Goal: Check status: Check status

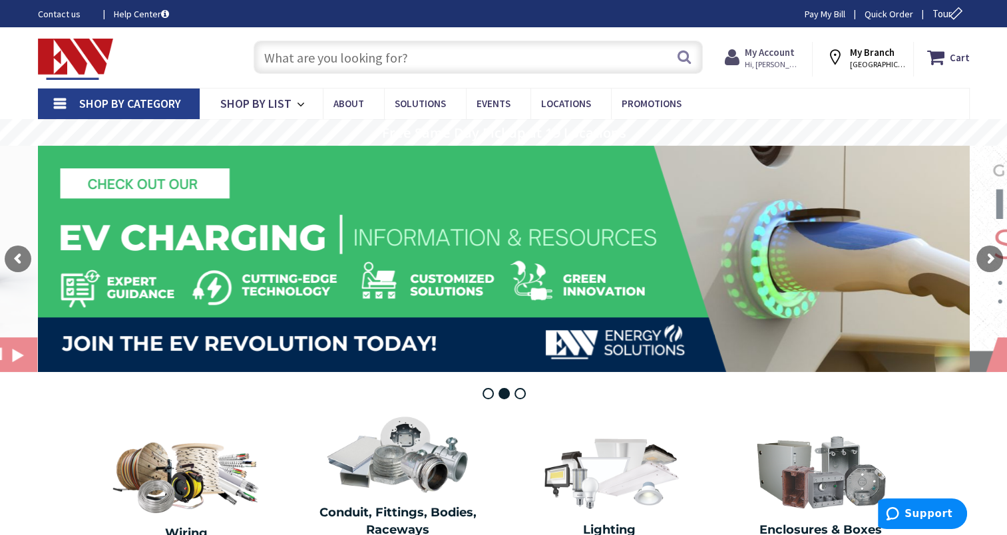
click at [764, 61] on span "Hi, [PERSON_NAME]" at bounding box center [773, 64] width 57 height 11
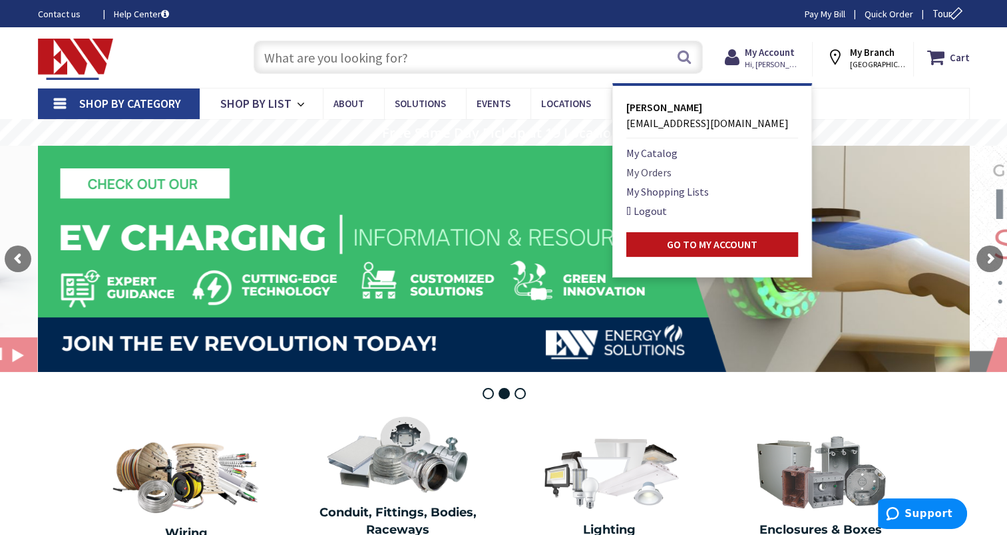
click at [668, 170] on link "My Orders" at bounding box center [649, 172] width 45 height 16
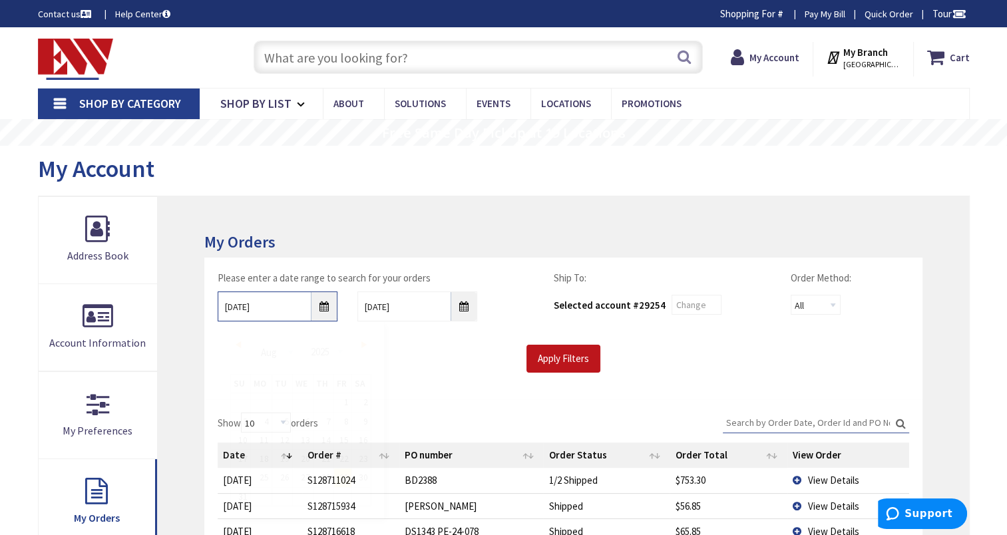
click at [274, 314] on input "8/29/2025" at bounding box center [278, 307] width 120 height 30
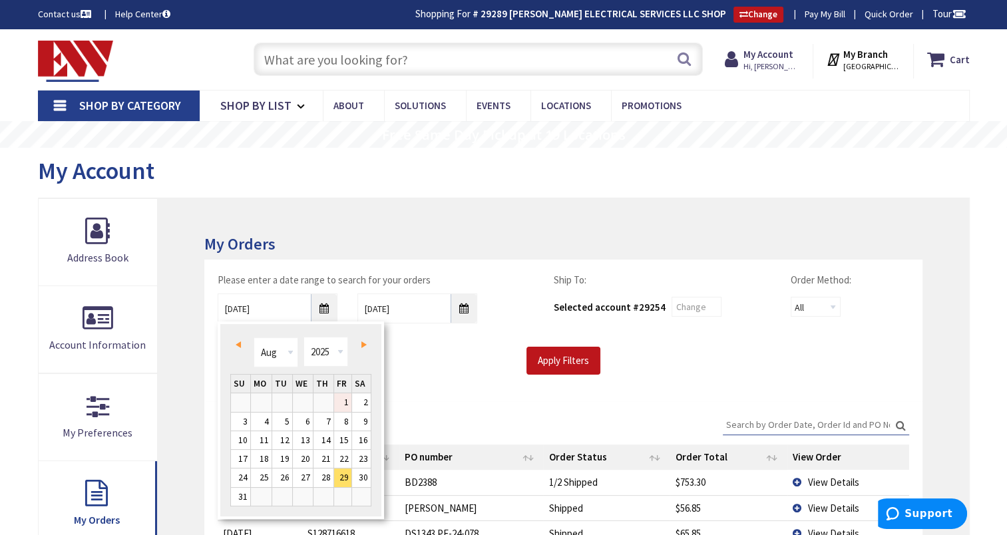
click at [347, 406] on link "1" at bounding box center [343, 402] width 18 height 18
type input "08/01/2025"
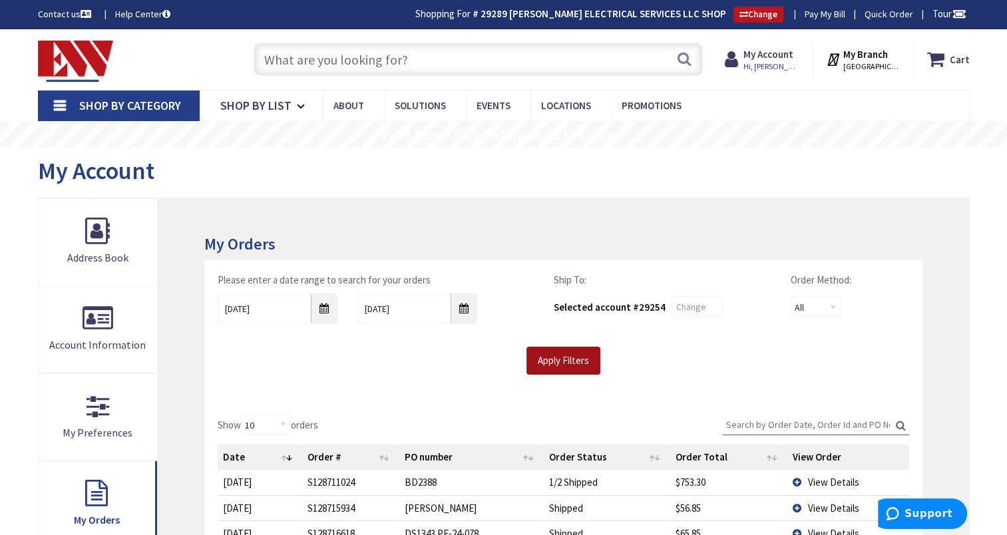
click at [552, 360] on input "Apply Filters" at bounding box center [564, 361] width 74 height 28
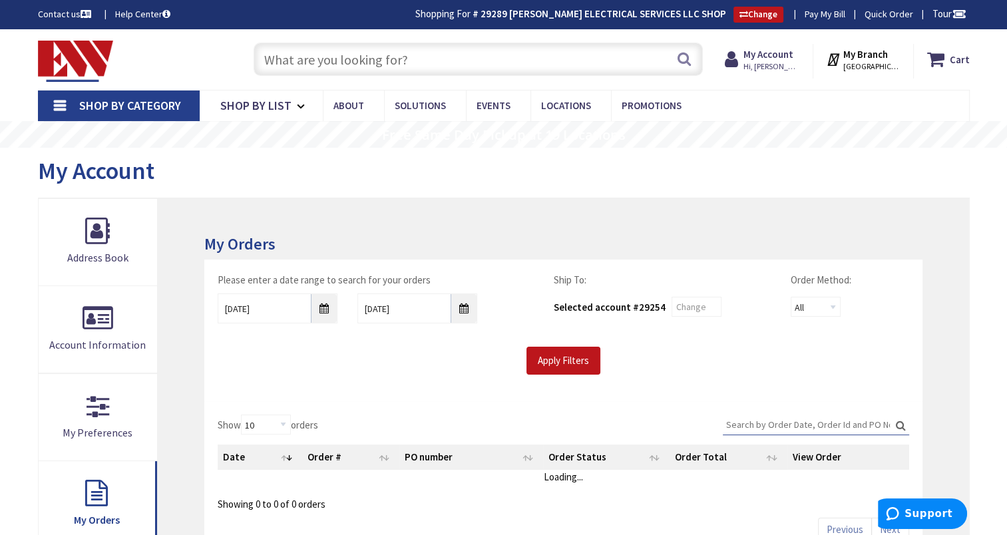
click at [775, 423] on input "Search:" at bounding box center [816, 425] width 186 height 20
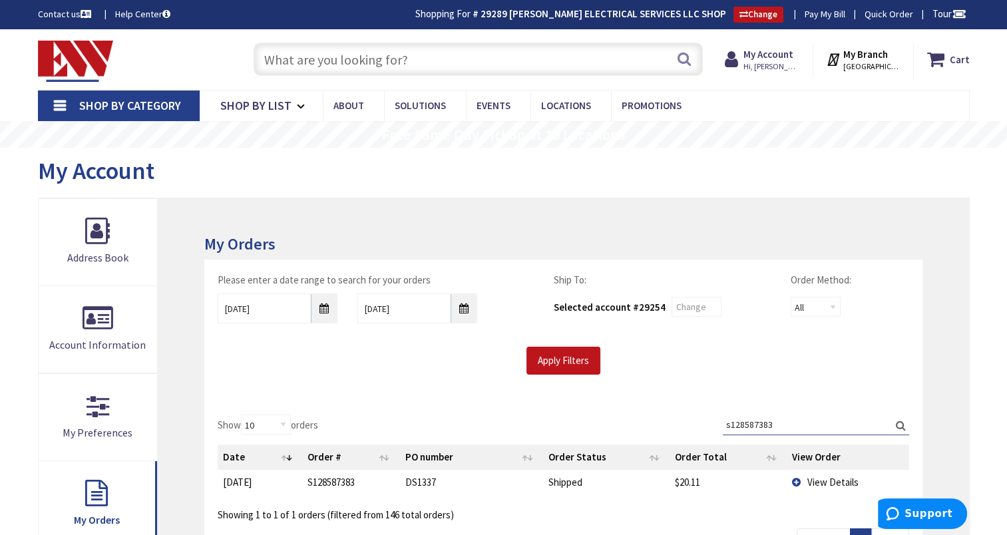
type input "s128587383"
click at [827, 487] on td "View Details" at bounding box center [848, 482] width 122 height 25
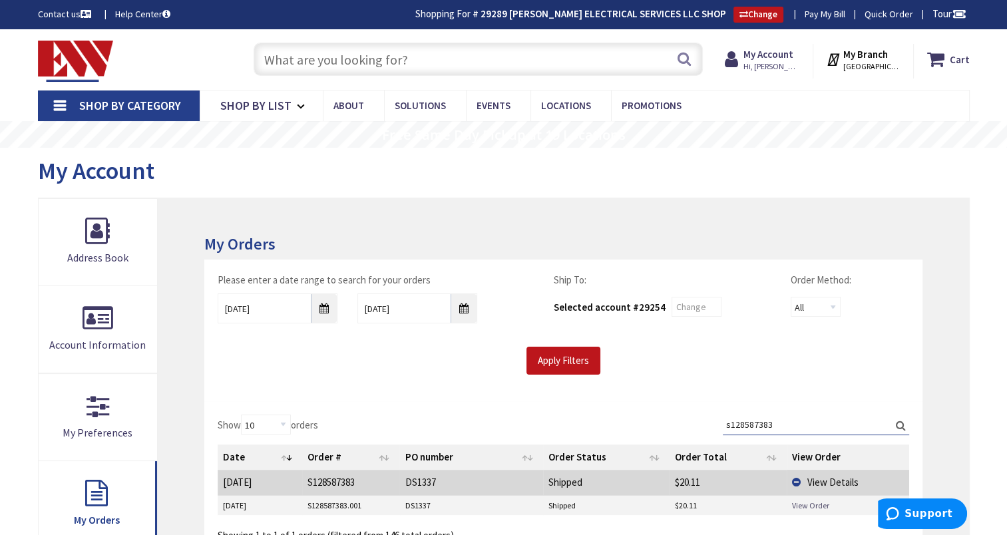
click at [810, 503] on link "View Order" at bounding box center [810, 505] width 37 height 11
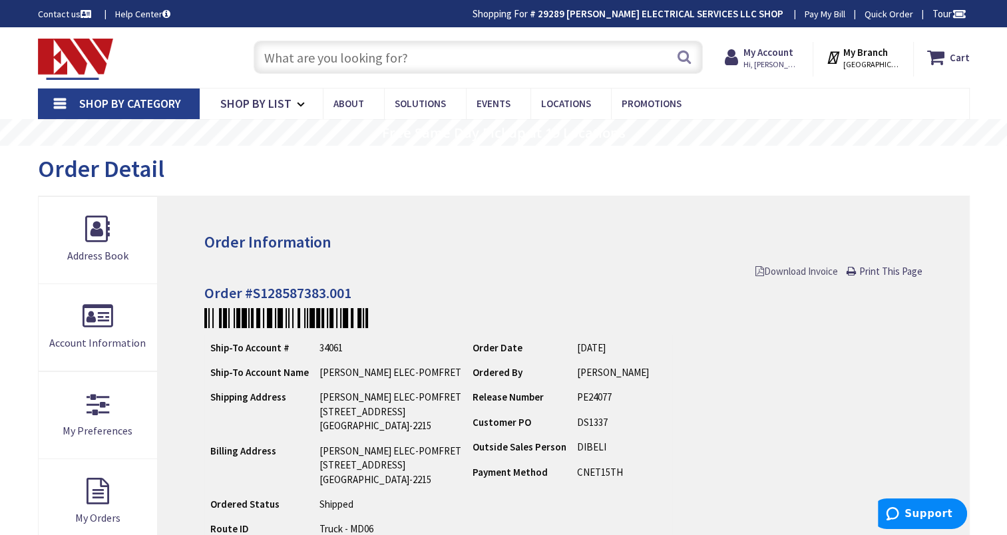
click at [779, 273] on span "Download Invoice" at bounding box center [797, 271] width 83 height 13
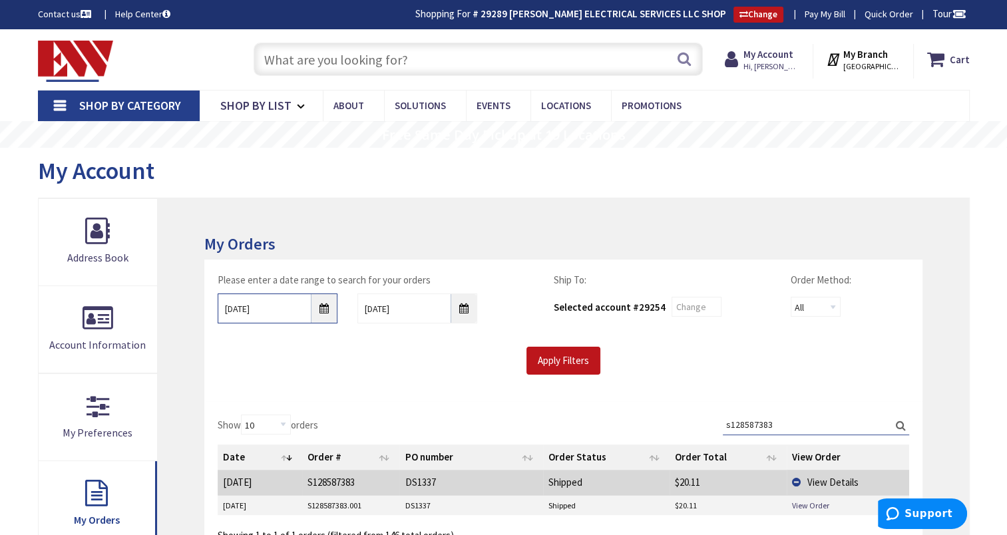
click at [274, 304] on input "08/01/2025" at bounding box center [278, 309] width 120 height 30
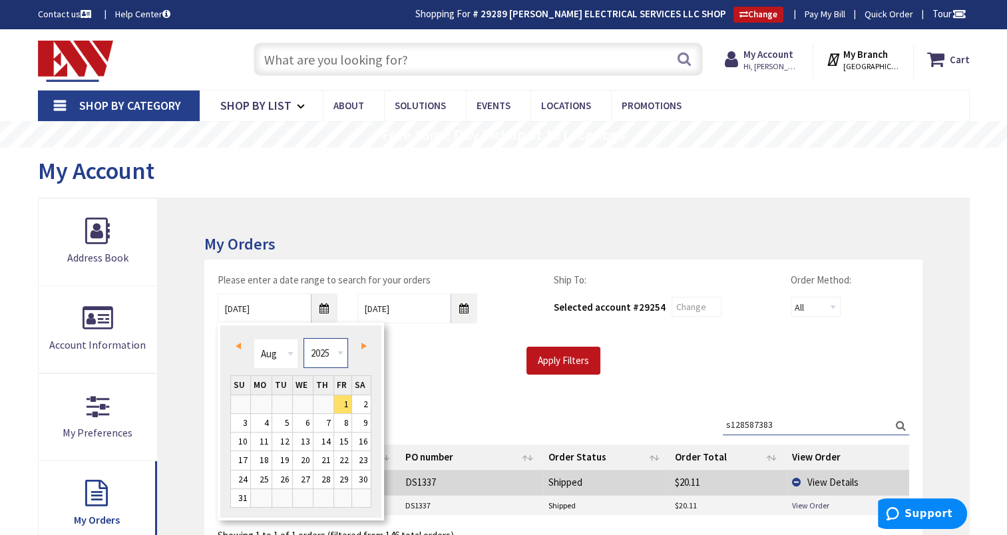
click at [341, 354] on select "1980 1981 1982 1983 1984 1985 1986 1987 1988 1989 1990 1991 1992 1993 1994 1995…" at bounding box center [326, 353] width 45 height 30
type input "07/30/2024"
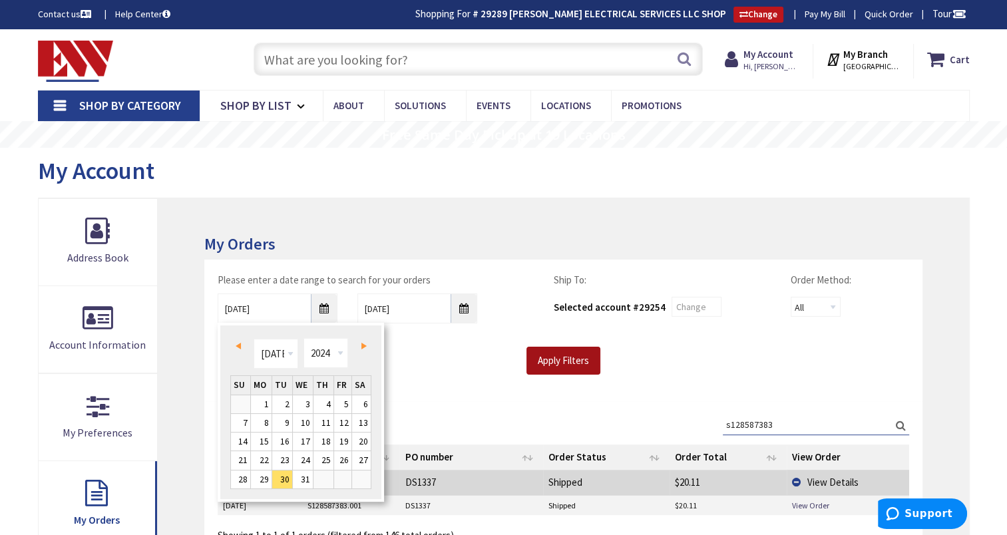
click at [568, 362] on input "Apply Filters" at bounding box center [564, 361] width 74 height 28
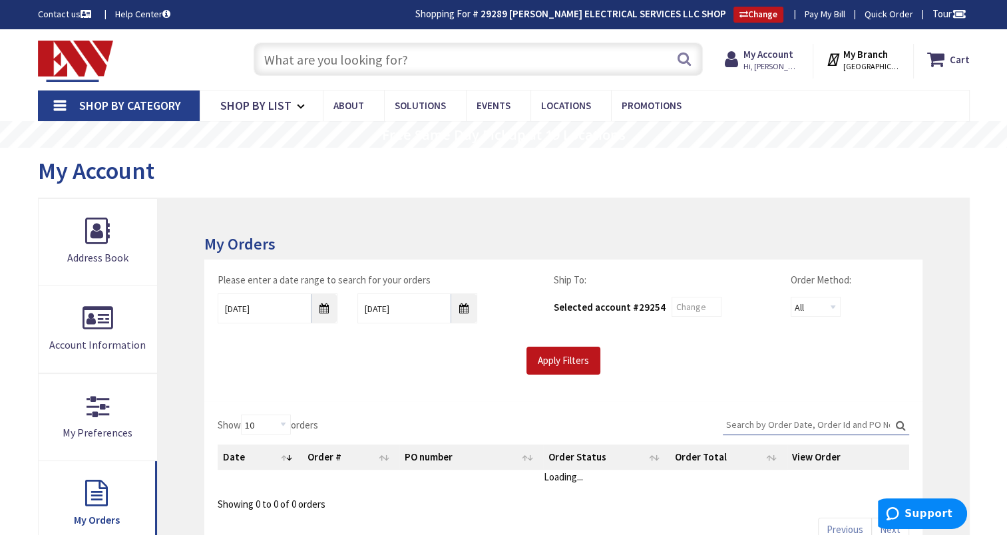
click at [799, 423] on input "Search:" at bounding box center [816, 425] width 186 height 20
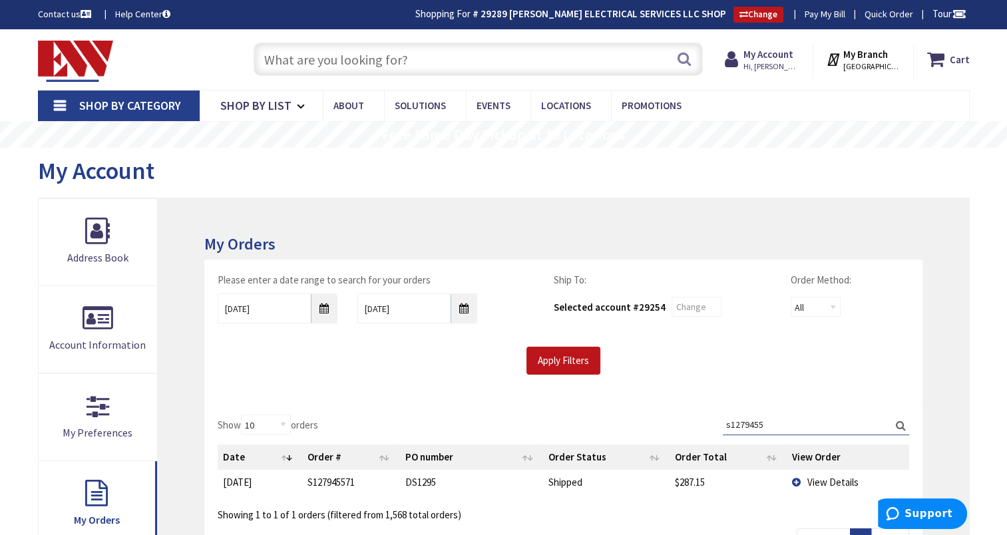
type input "s1279455"
click at [834, 480] on span "View Details" at bounding box center [833, 482] width 51 height 13
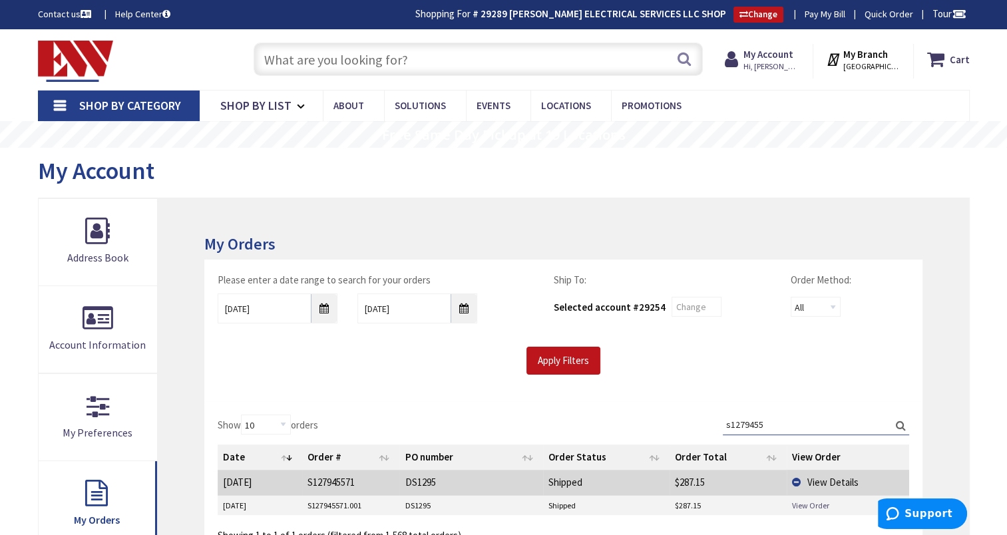
click at [814, 503] on link "View Order" at bounding box center [810, 505] width 37 height 11
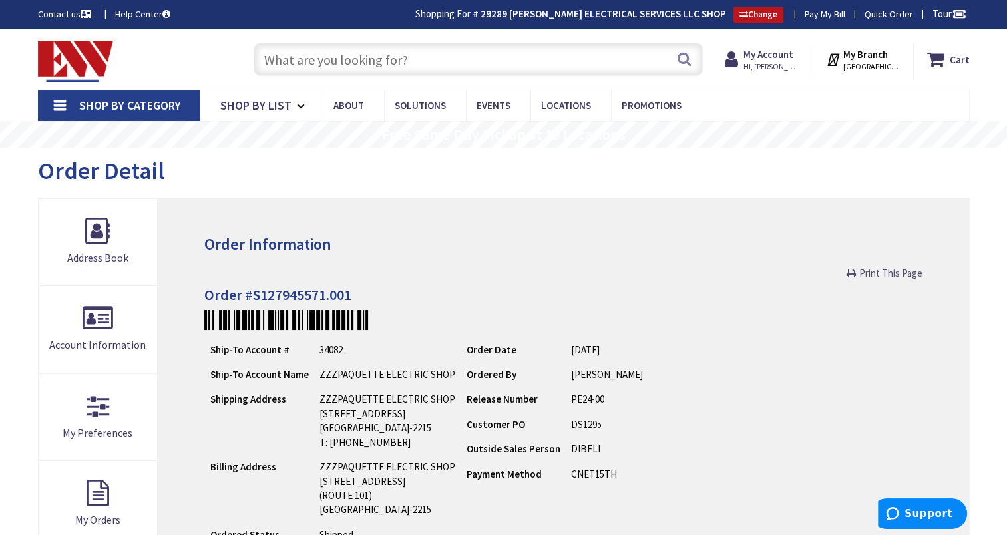
drag, startPoint x: 879, startPoint y: 272, endPoint x: 405, endPoint y: 326, distance: 477.2
click at [879, 272] on span "Print This Page" at bounding box center [891, 273] width 63 height 13
